Goal: Transaction & Acquisition: Purchase product/service

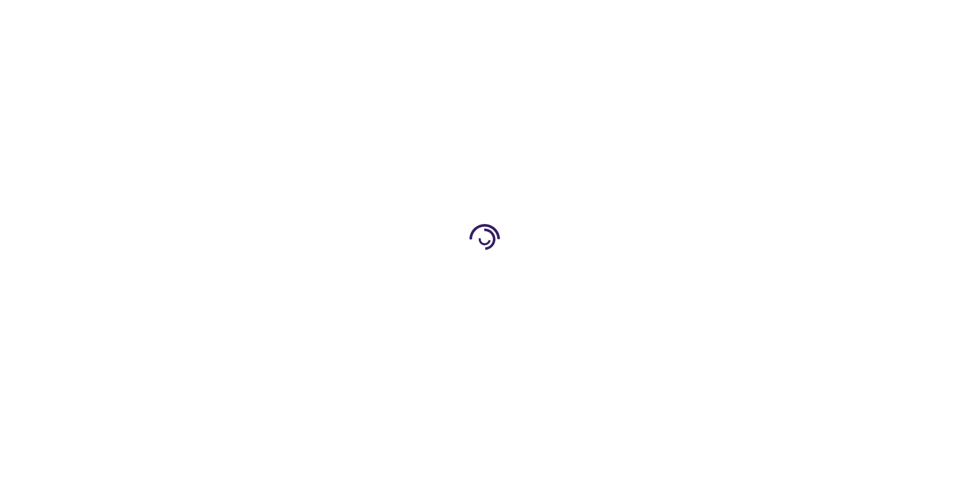
click at [640, 15] on link "Log In" at bounding box center [639, 15] width 20 height 8
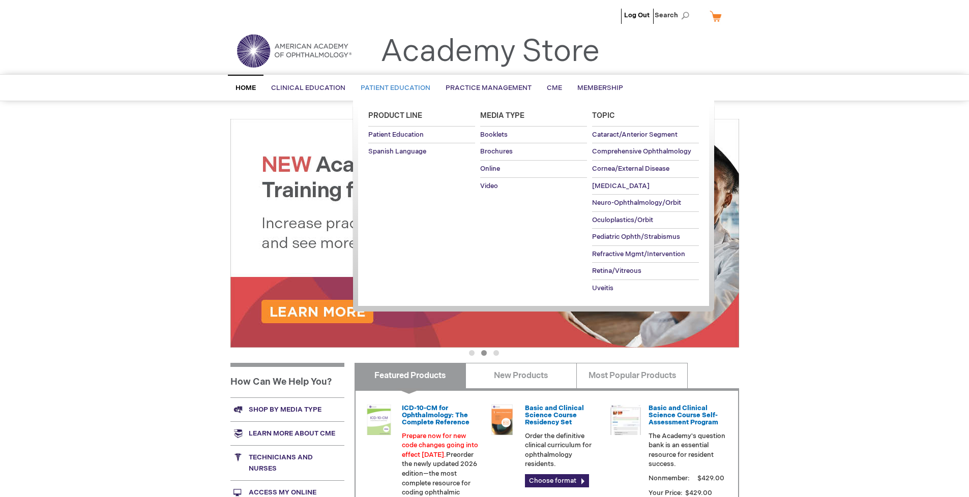
click at [393, 88] on span "Patient Education" at bounding box center [396, 88] width 70 height 8
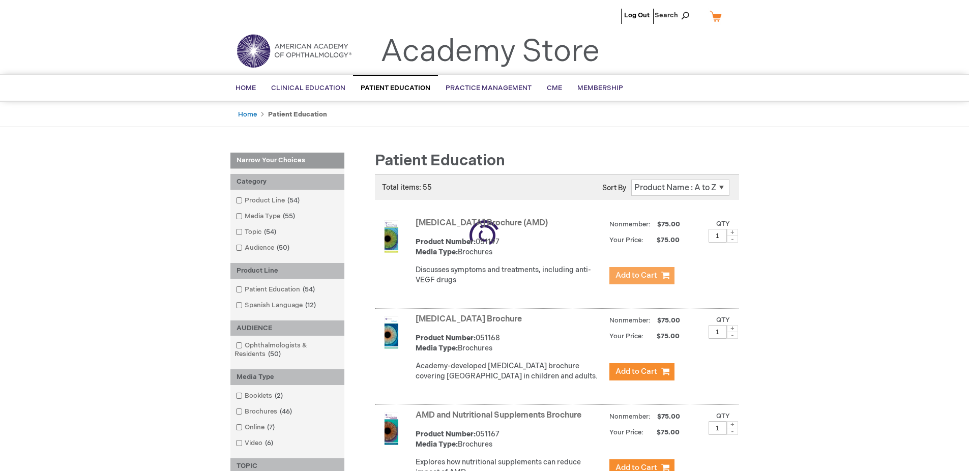
click at [641, 276] on span "Add to Cart" at bounding box center [636, 276] width 42 height 10
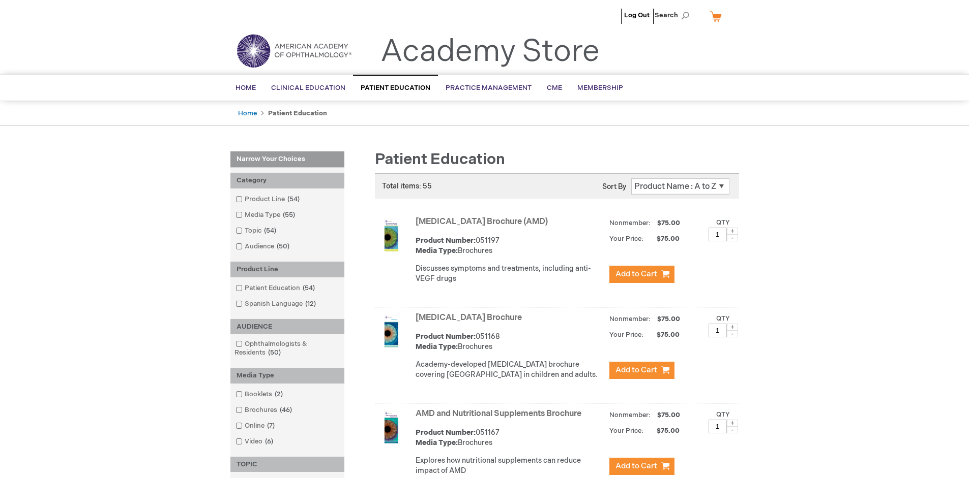
click at [500, 419] on link "AMD and Nutritional Supplements Brochure" at bounding box center [498, 414] width 166 height 10
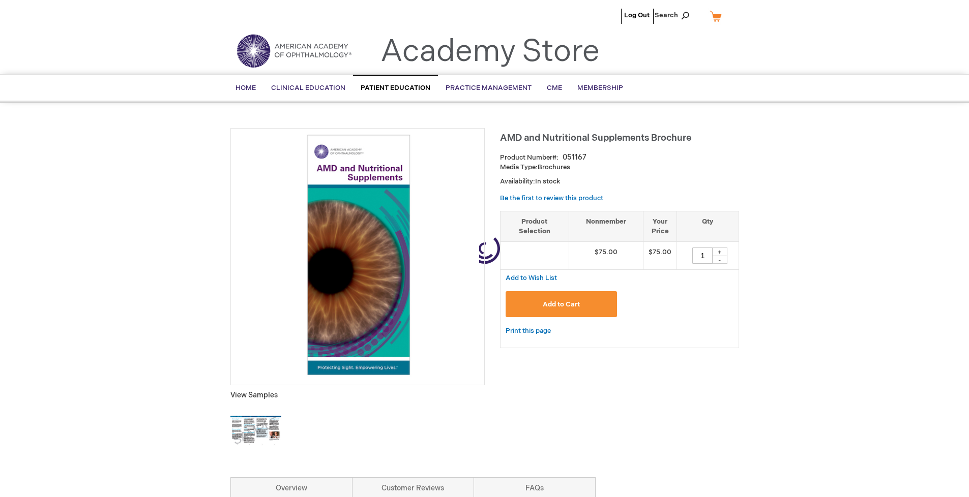
click at [561, 305] on span "Add to Cart" at bounding box center [561, 305] width 37 height 8
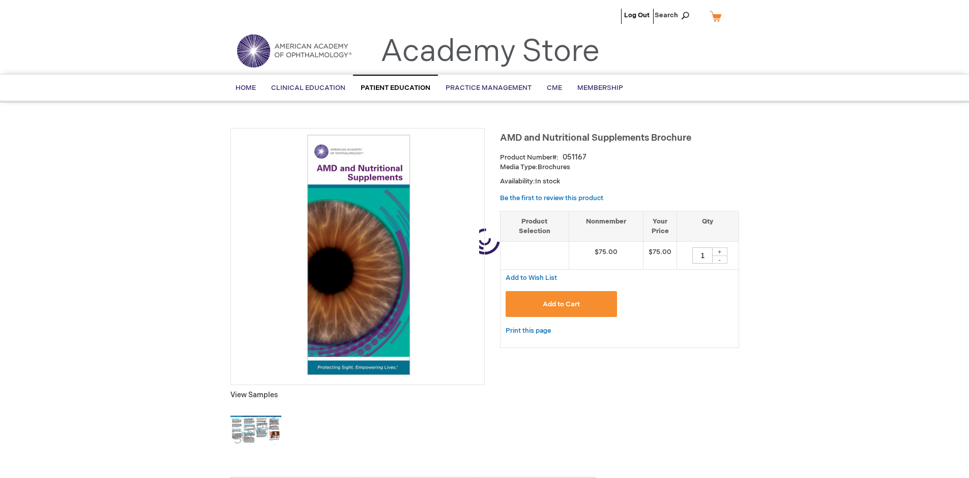
type input "1"
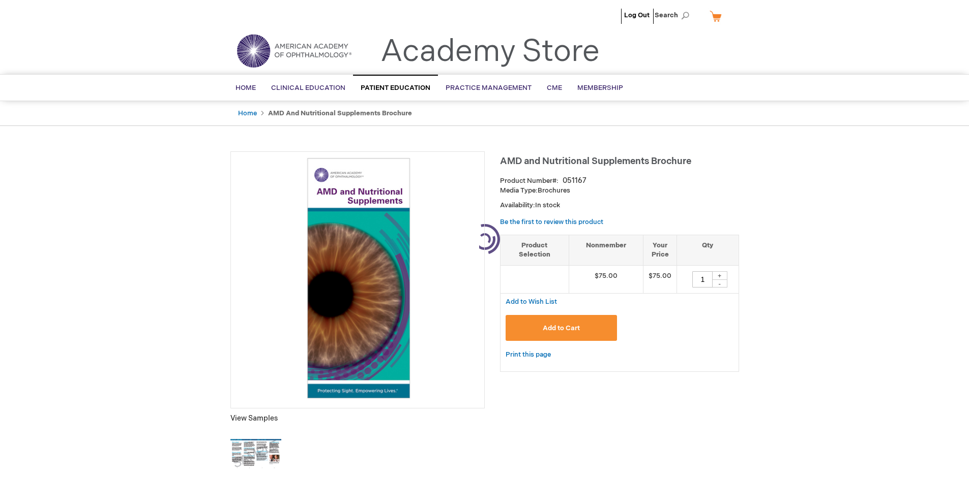
click at [719, 16] on link "My Cart" at bounding box center [719, 16] width 24 height 18
